Goal: Check status: Check status

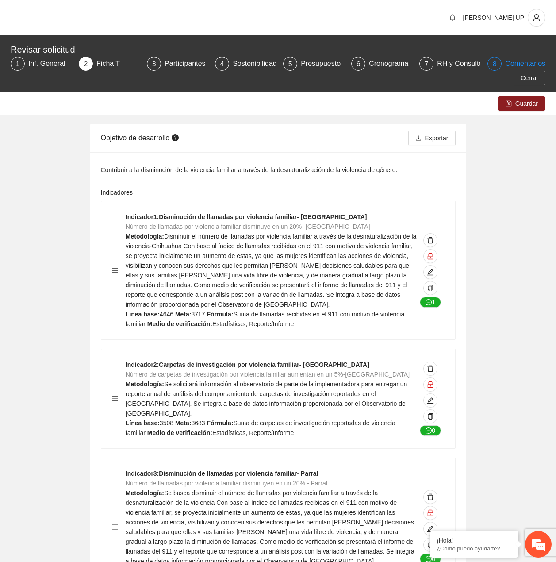
click at [539, 68] on div "Comentarios" at bounding box center [526, 64] width 40 height 14
click at [535, 77] on span "Cerrar" at bounding box center [530, 78] width 18 height 10
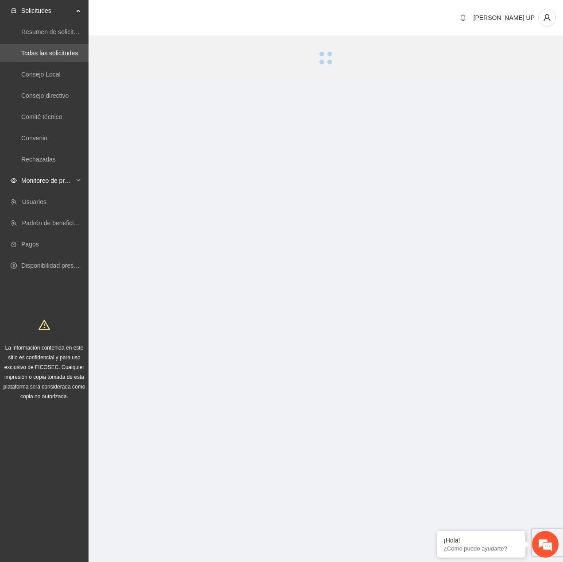
click at [76, 178] on div "Monitoreo de proyectos" at bounding box center [44, 181] width 89 height 18
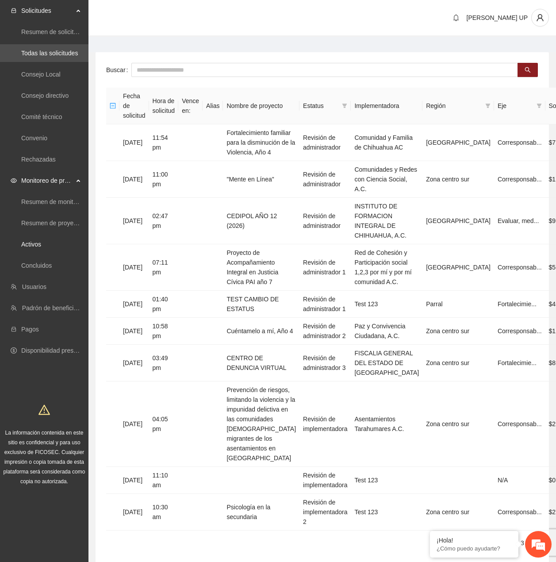
drag, startPoint x: 66, startPoint y: 247, endPoint x: 189, endPoint y: 83, distance: 205.3
click at [41, 246] on link "Activos" at bounding box center [31, 244] width 20 height 7
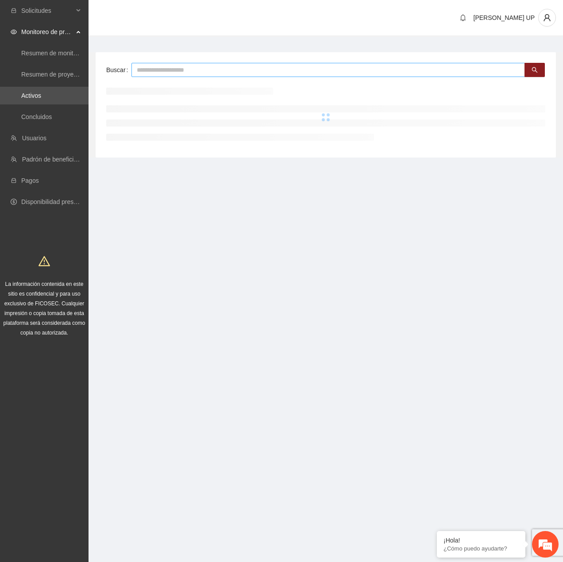
drag, startPoint x: 189, startPoint y: 72, endPoint x: 185, endPoint y: 64, distance: 9.1
click at [185, 64] on input "text" at bounding box center [328, 70] width 394 height 14
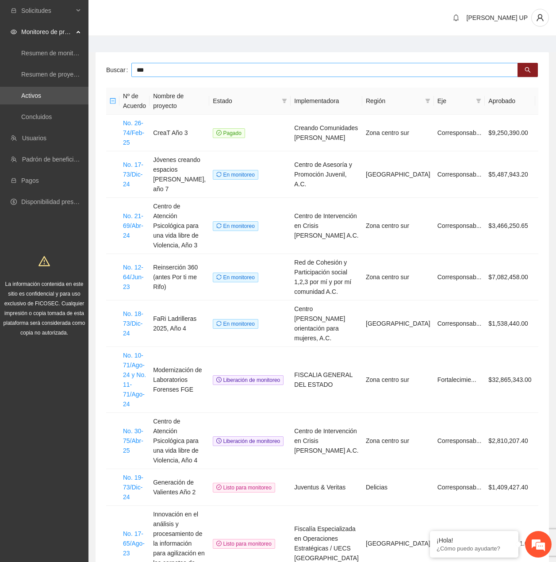
type input "***"
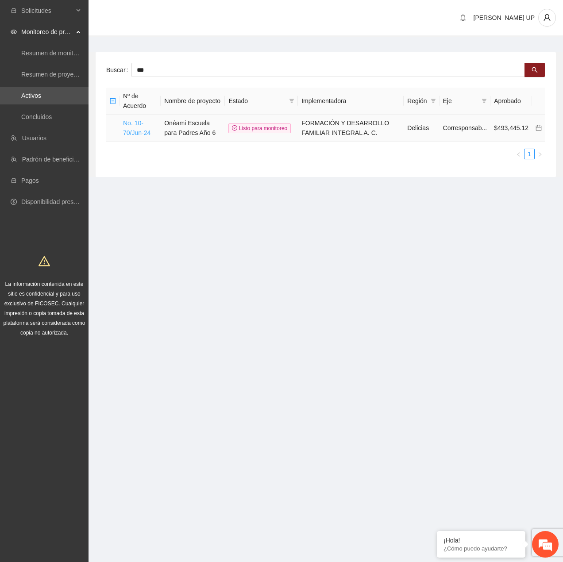
click at [138, 133] on link "No. 10-70/Jun-24" at bounding box center [136, 128] width 27 height 17
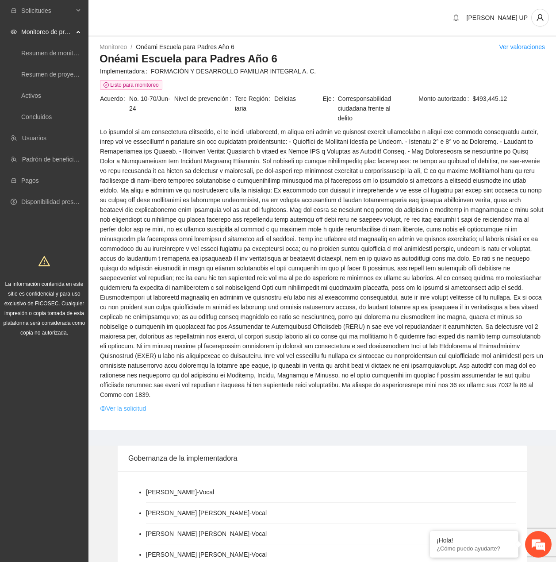
click at [123, 404] on link "Ver la solicitud" at bounding box center [123, 409] width 46 height 10
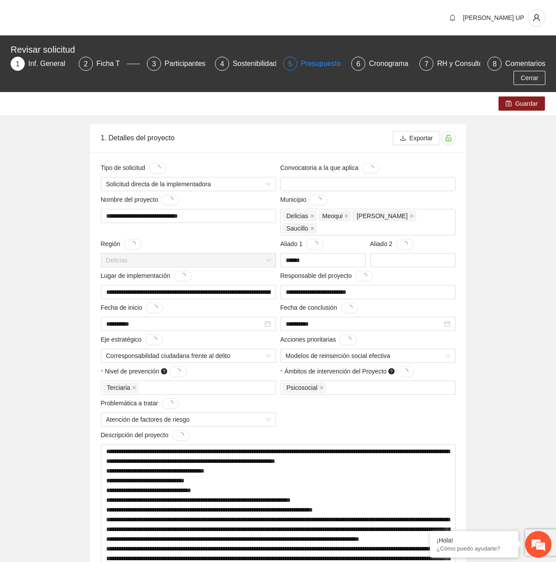
click at [327, 58] on div "Presupuesto" at bounding box center [324, 64] width 47 height 14
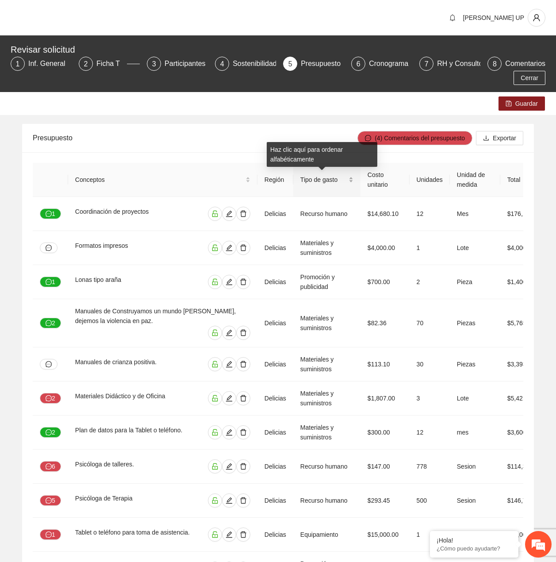
click at [326, 183] on span "Tipo de gasto" at bounding box center [324, 180] width 46 height 10
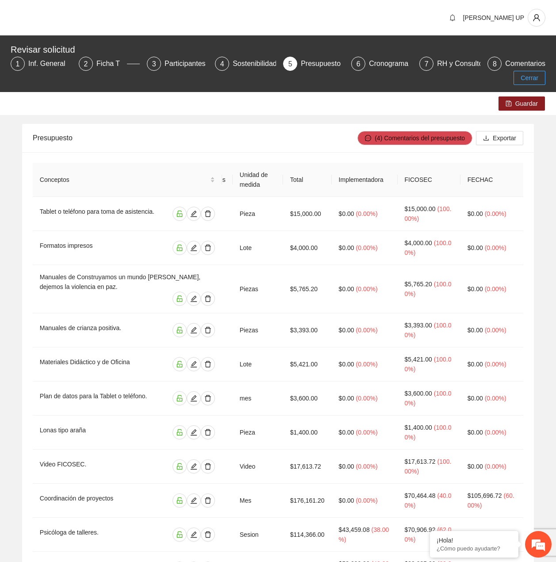
click at [526, 76] on span "Cerrar" at bounding box center [530, 78] width 18 height 10
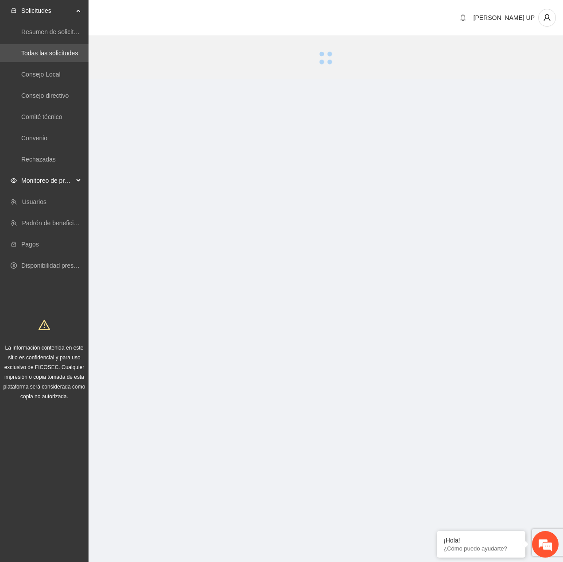
click at [57, 186] on span "Monitoreo de proyectos" at bounding box center [47, 181] width 52 height 18
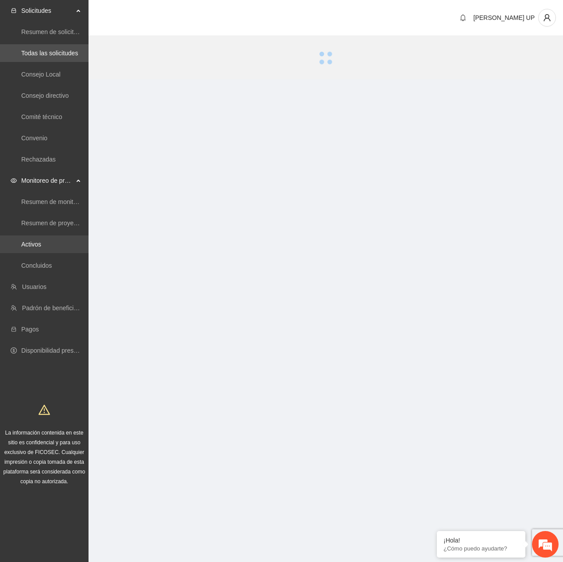
click at [41, 247] on link "Activos" at bounding box center [31, 244] width 20 height 7
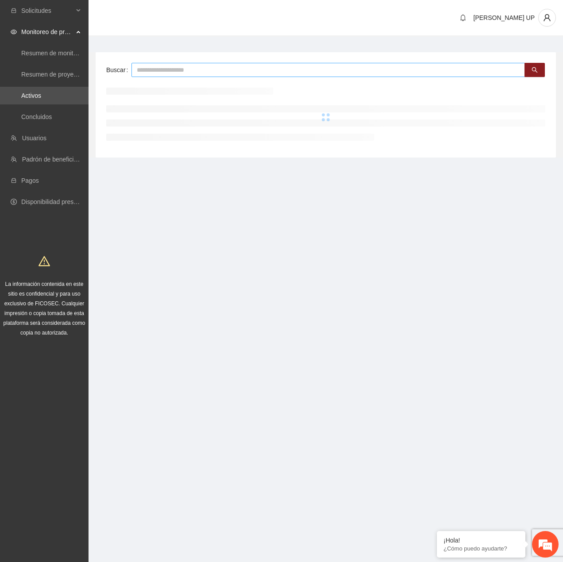
click at [175, 73] on input "text" at bounding box center [328, 70] width 394 height 14
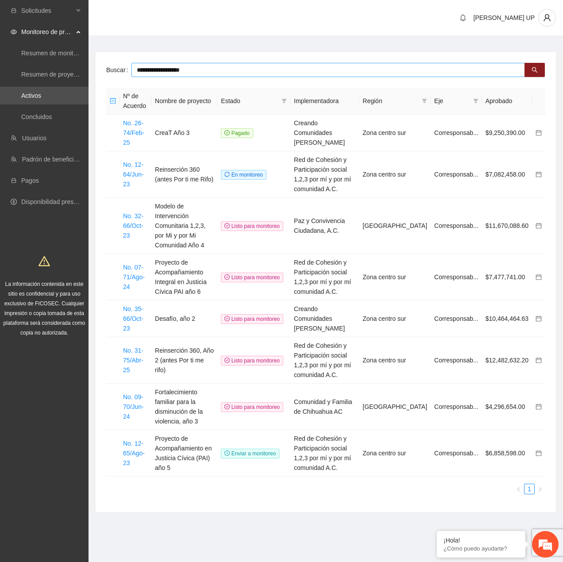
type input "**********"
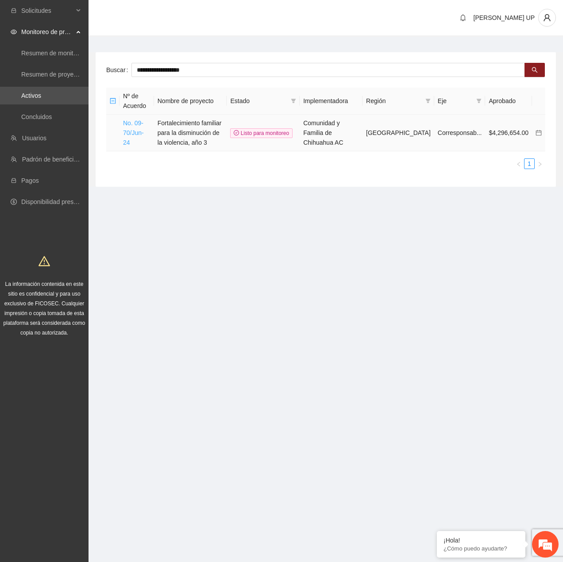
click at [131, 131] on link "No. 09-70/Jun-24" at bounding box center [133, 133] width 21 height 27
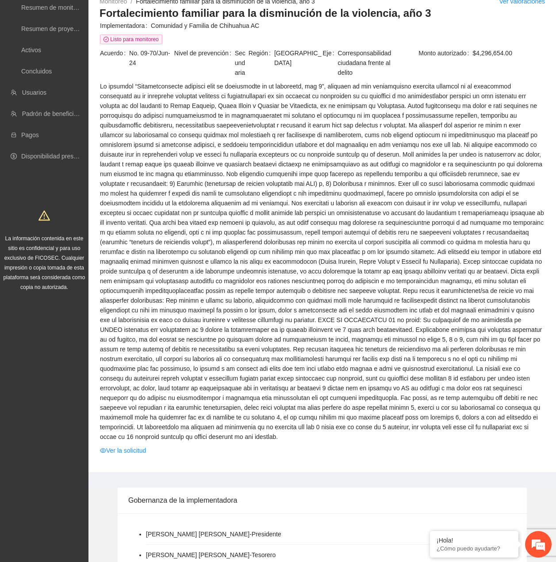
scroll to position [89, 0]
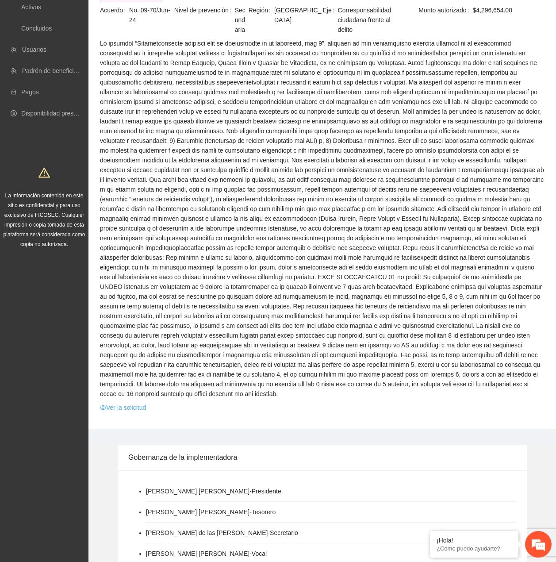
click at [123, 403] on link "Ver la solicitud" at bounding box center [123, 408] width 46 height 10
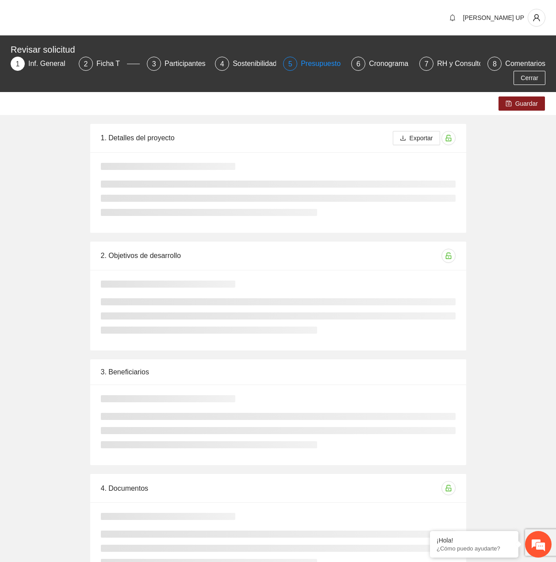
click at [308, 67] on div "Presupuesto" at bounding box center [324, 64] width 47 height 14
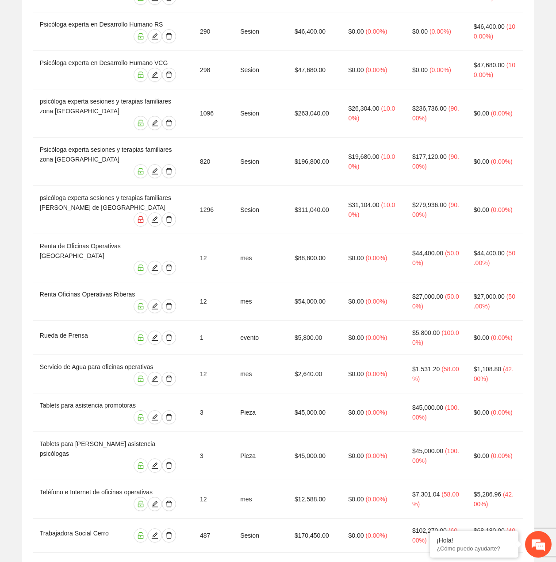
scroll to position [1533, 0]
